Goal: Check status: Check status

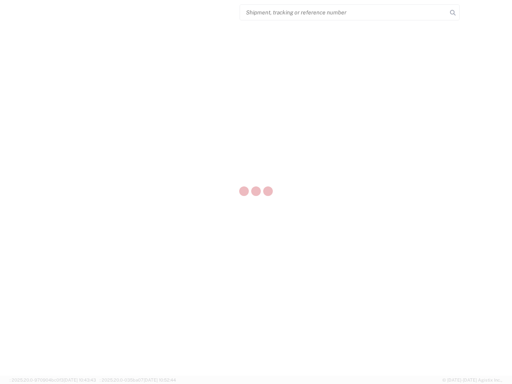
select select "US"
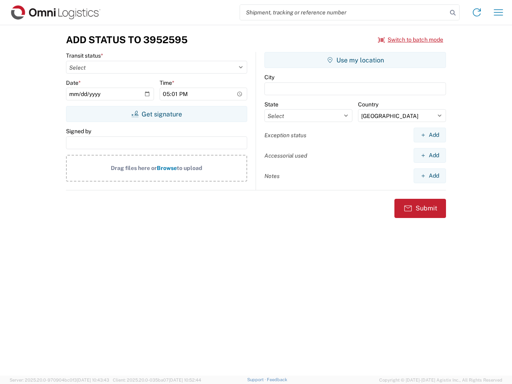
click at [343, 12] on input "search" at bounding box center [343, 12] width 207 height 15
click at [453, 13] on icon at bounding box center [452, 12] width 11 height 11
click at [477, 12] on icon at bounding box center [476, 12] width 13 height 13
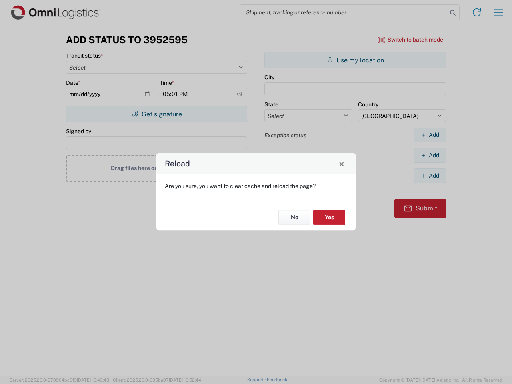
click at [498, 12] on div "Reload Are you sure, you want to clear cache and reload the page? No Yes" at bounding box center [256, 192] width 512 height 384
click at [411, 40] on div "Reload Are you sure, you want to clear cache and reload the page? No Yes" at bounding box center [256, 192] width 512 height 384
click at [156, 114] on div "Reload Are you sure, you want to clear cache and reload the page? No Yes" at bounding box center [256, 192] width 512 height 384
click at [355, 60] on div "Reload Are you sure, you want to clear cache and reload the page? No Yes" at bounding box center [256, 192] width 512 height 384
click at [429, 135] on div "Reload Are you sure, you want to clear cache and reload the page? No Yes" at bounding box center [256, 192] width 512 height 384
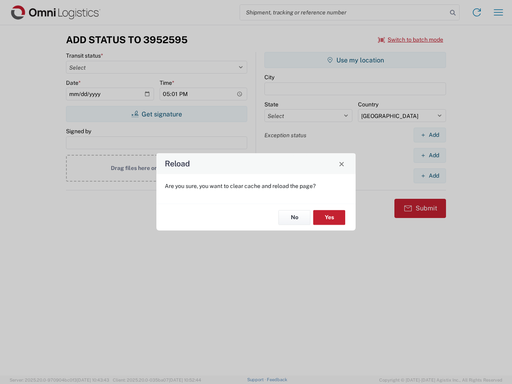
click at [429, 155] on div "Reload Are you sure, you want to clear cache and reload the page? No Yes" at bounding box center [256, 192] width 512 height 384
click at [429, 176] on div "Reload Are you sure, you want to clear cache and reload the page? No Yes" at bounding box center [256, 192] width 512 height 384
